Goal: Entertainment & Leisure: Consume media (video, audio)

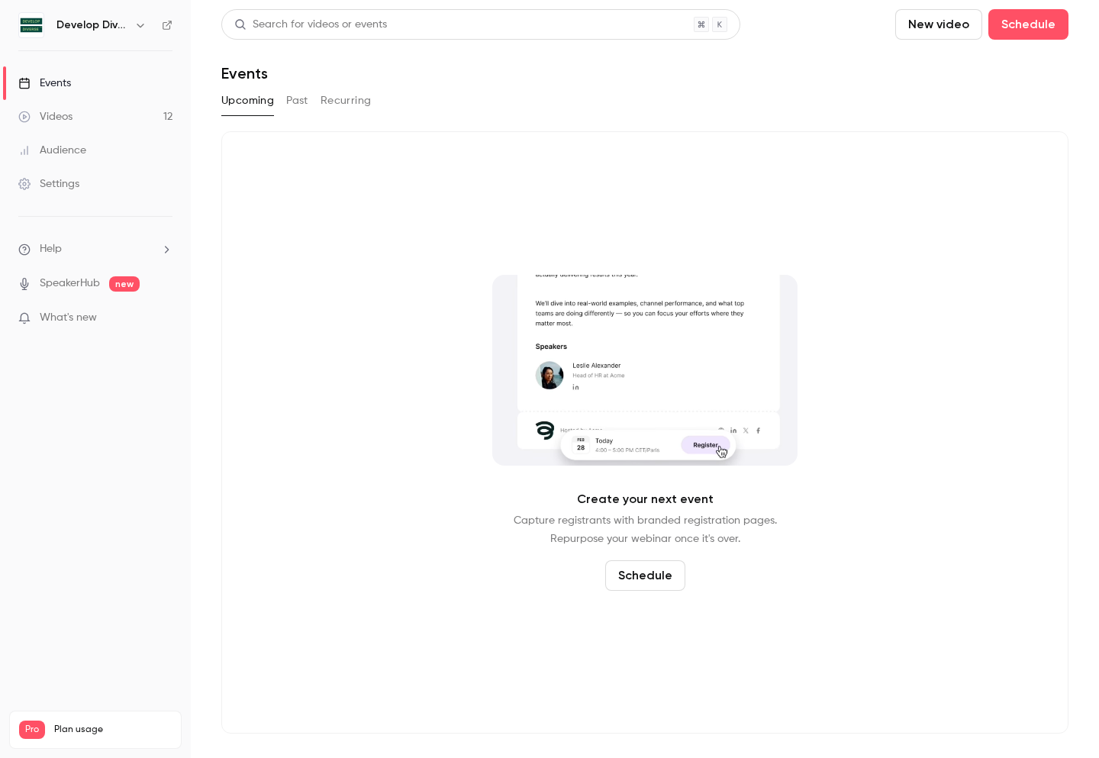
click at [65, 121] on div "Videos" at bounding box center [45, 116] width 54 height 15
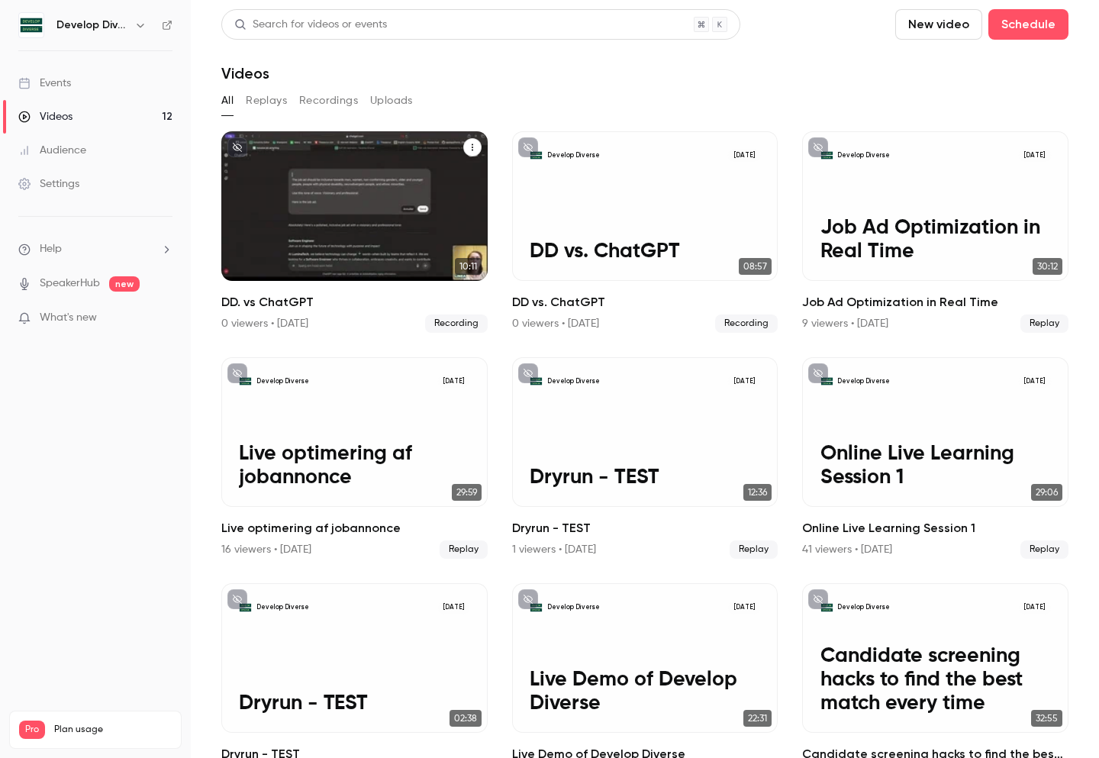
click at [404, 225] on div "Develop Diverse [DATE] DD. vs ChatGPT" at bounding box center [354, 206] width 266 height 150
